Goal: Task Accomplishment & Management: Use online tool/utility

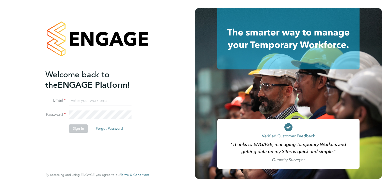
type input "tomnewton@itsconstruction.co.uk"
click at [76, 129] on button "Sign In" at bounding box center [78, 129] width 19 height 8
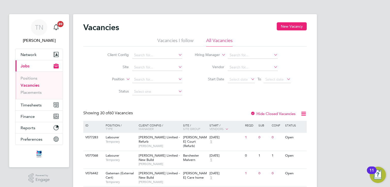
click at [31, 85] on link "Vacancies" at bounding box center [30, 85] width 19 height 5
click at [147, 67] on input at bounding box center [157, 67] width 50 height 7
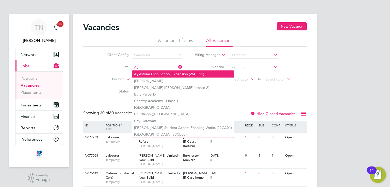
click at [158, 75] on li "Ay lestone High School Expansion (26CC11)" at bounding box center [183, 74] width 102 height 7
type input "Aylestone High School Expansion (26CC11)"
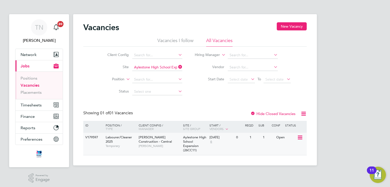
click at [153, 137] on span "[PERSON_NAME] Construction - Central" at bounding box center [155, 139] width 33 height 9
